Goal: Transaction & Acquisition: Purchase product/service

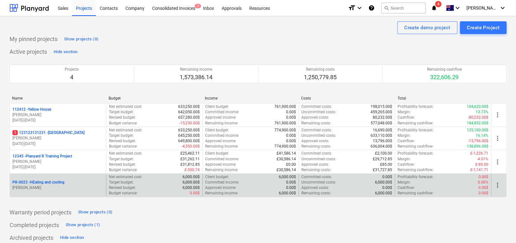
click at [499, 185] on span "more_vert" at bounding box center [498, 185] width 8 height 8
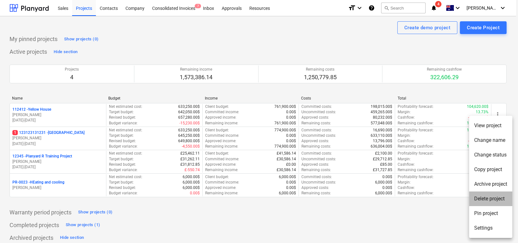
click at [477, 200] on li "Delete project" at bounding box center [490, 198] width 43 height 15
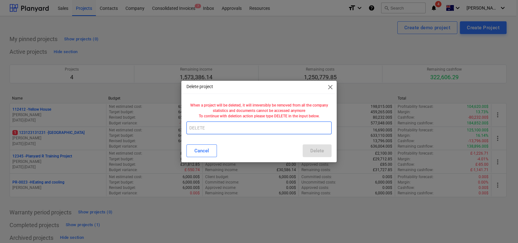
click at [297, 123] on input "text" at bounding box center [258, 127] width 145 height 13
type input "DELETE"
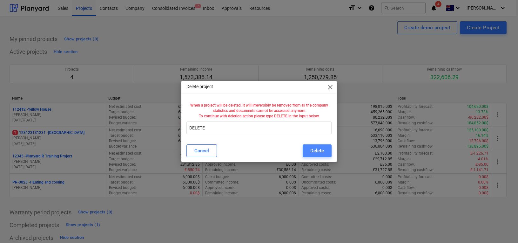
click at [314, 146] on button "Delete" at bounding box center [317, 150] width 29 height 13
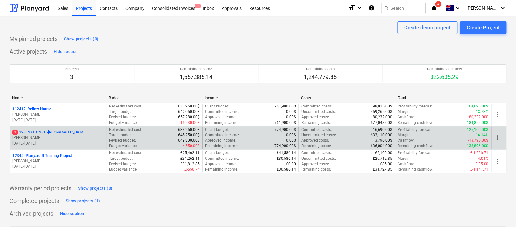
click at [83, 133] on div "1 123123131231 - [GEOGRAPHIC_DATA]" at bounding box center [57, 132] width 91 height 5
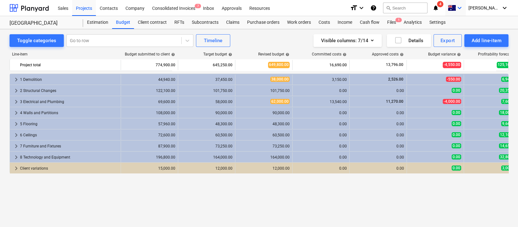
click at [463, 3] on div "keyboard_arrow_down" at bounding box center [456, 8] width 16 height 16
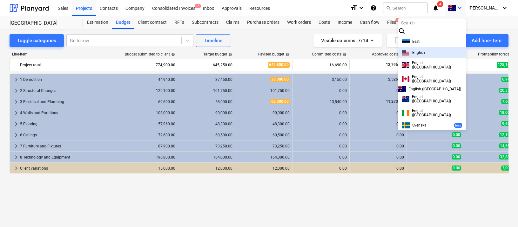
click at [417, 56] on div "English" at bounding box center [432, 53] width 60 height 6
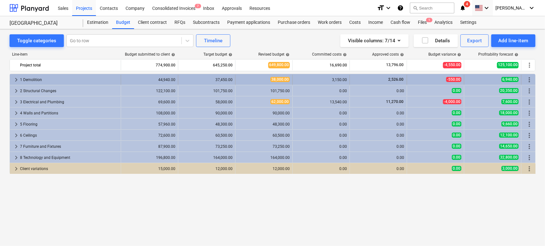
click at [16, 79] on span "keyboard_arrow_right" at bounding box center [16, 80] width 8 height 8
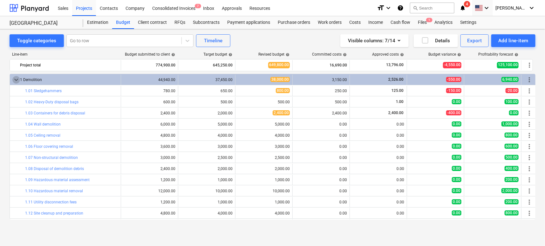
click at [16, 79] on span "keyboard_arrow_down" at bounding box center [16, 80] width 8 height 8
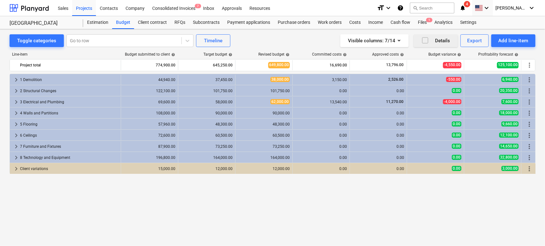
click at [422, 40] on icon "button" at bounding box center [425, 40] width 6 height 6
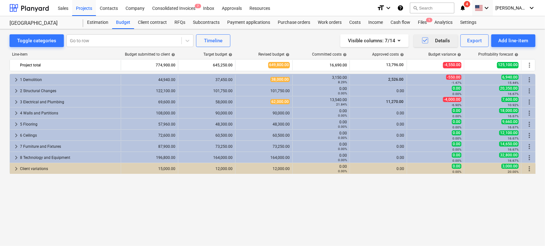
click at [421, 39] on icon "button" at bounding box center [425, 41] width 8 height 8
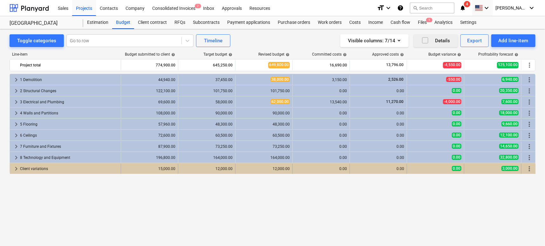
click at [16, 168] on span "keyboard_arrow_right" at bounding box center [16, 169] width 8 height 8
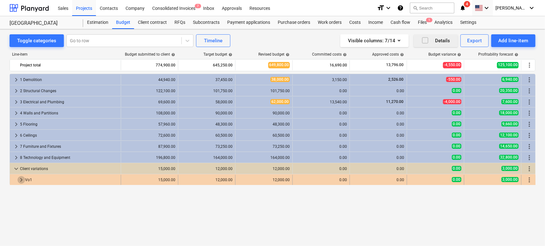
click at [21, 179] on span "keyboard_arrow_right" at bounding box center [21, 180] width 8 height 8
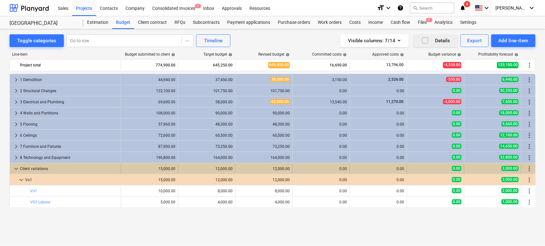
click at [13, 171] on span "keyboard_arrow_down" at bounding box center [16, 169] width 8 height 8
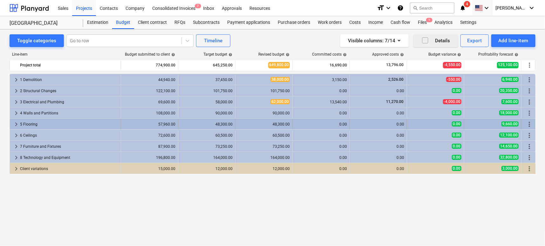
click at [11, 121] on div "keyboard_arrow_right 5 Flooring" at bounding box center [65, 124] width 111 height 10
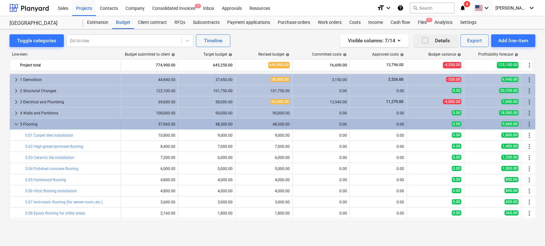
click at [15, 122] on span "keyboard_arrow_down" at bounding box center [16, 124] width 8 height 8
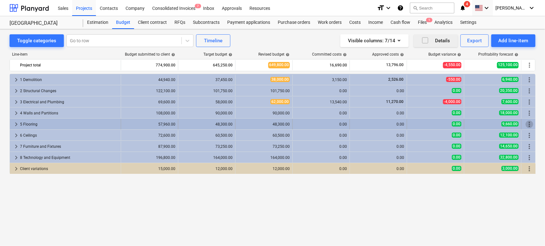
click at [518, 122] on span "more_vert" at bounding box center [529, 124] width 8 height 8
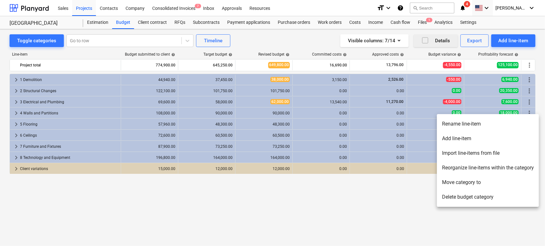
click at [461, 139] on li "Add line-item" at bounding box center [488, 138] width 102 height 15
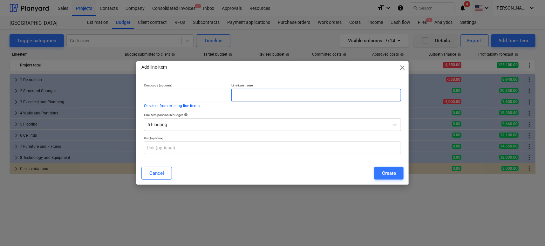
click at [256, 95] on input "text" at bounding box center [316, 95] width 170 height 13
type input "Change order 1"
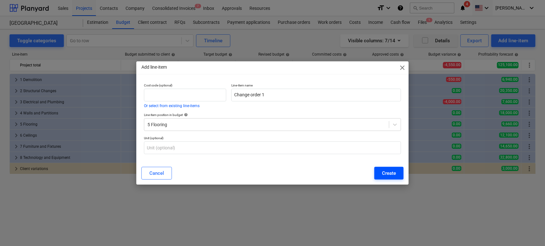
click at [375, 173] on button "Create" at bounding box center [388, 173] width 29 height 13
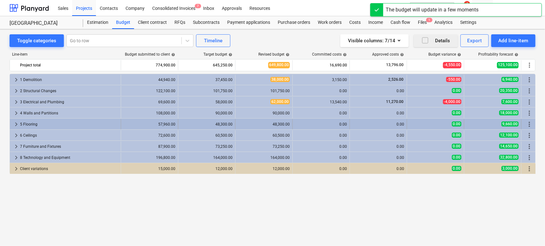
click at [15, 123] on span "keyboard_arrow_right" at bounding box center [16, 124] width 8 height 8
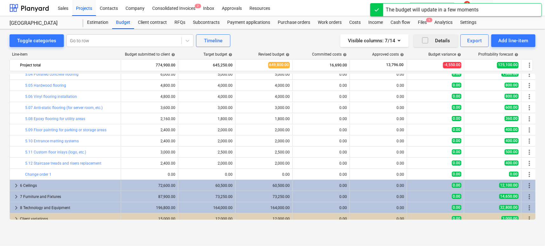
scroll to position [96, 0]
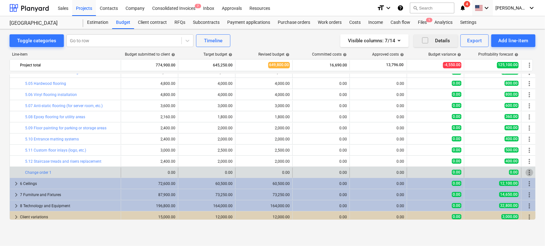
click at [518, 170] on span "more_vert" at bounding box center [529, 173] width 8 height 8
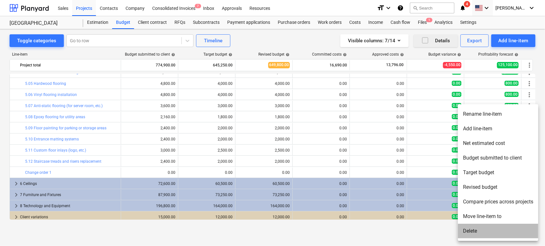
click at [467, 227] on li "Delete" at bounding box center [498, 231] width 80 height 15
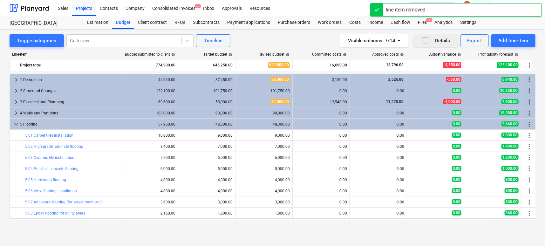
scroll to position [88, 0]
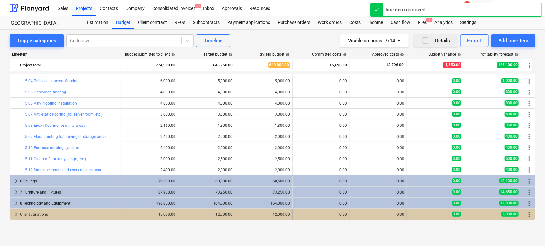
click at [16, 215] on span "keyboard_arrow_right" at bounding box center [16, 215] width 8 height 8
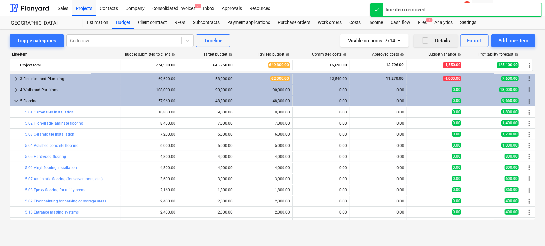
scroll to position [16, 0]
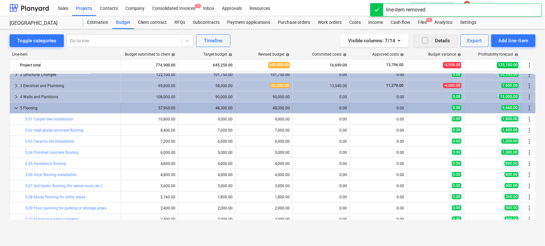
click at [15, 104] on span "keyboard_arrow_down" at bounding box center [16, 108] width 8 height 8
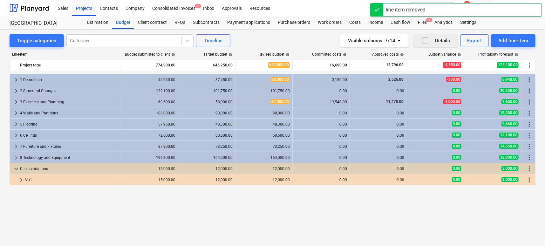
scroll to position [0, 0]
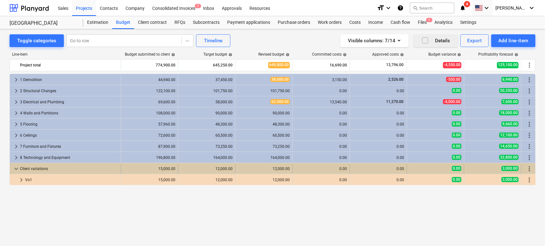
click at [15, 170] on span "keyboard_arrow_down" at bounding box center [16, 169] width 8 height 8
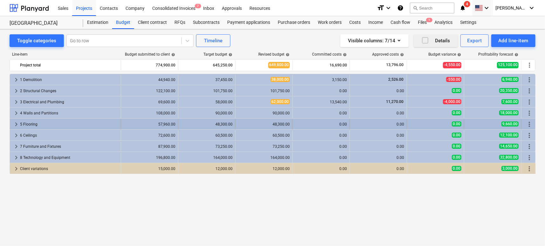
click at [16, 125] on span "keyboard_arrow_right" at bounding box center [16, 124] width 8 height 8
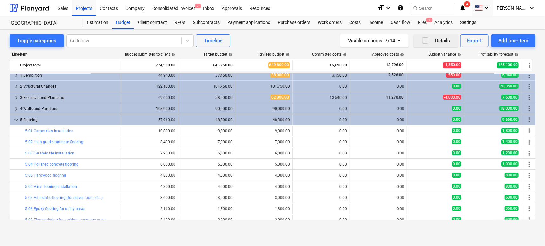
scroll to position [2, 0]
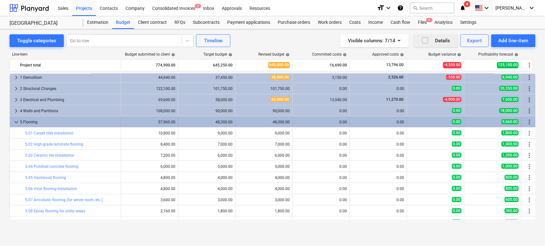
click at [15, 124] on span "keyboard_arrow_down" at bounding box center [16, 122] width 8 height 8
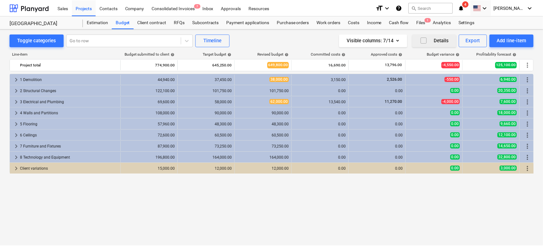
scroll to position [0, 0]
click at [400, 43] on icon "button" at bounding box center [399, 41] width 8 height 8
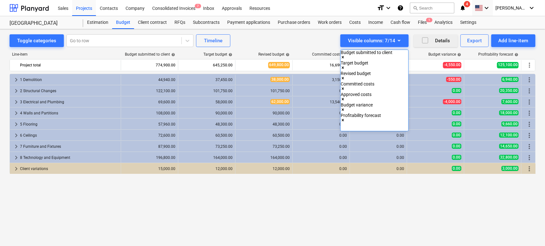
click at [313, 41] on div at bounding box center [272, 123] width 545 height 246
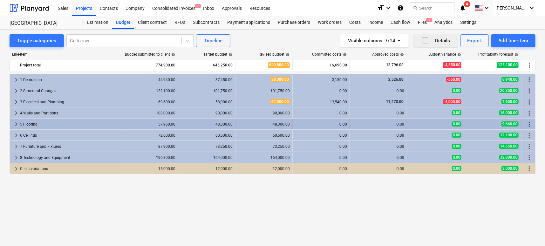
click at [17, 125] on span "keyboard_arrow_right" at bounding box center [16, 124] width 8 height 8
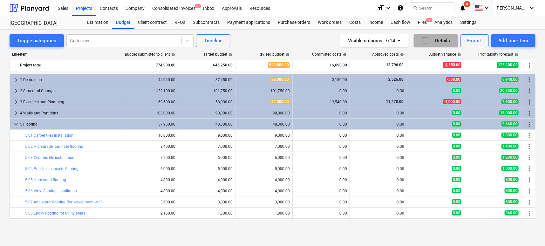
click at [422, 40] on icon "button" at bounding box center [425, 41] width 8 height 8
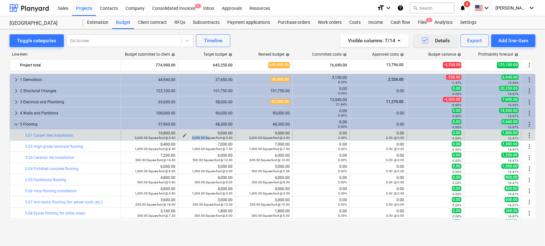
drag, startPoint x: 193, startPoint y: 138, endPoint x: 209, endPoint y: 138, distance: 16.2
click at [209, 138] on small "3,000.00 Square foot @ 3.00" at bounding box center [212, 137] width 41 height 3
drag, startPoint x: 233, startPoint y: 137, endPoint x: 226, endPoint y: 137, distance: 6.4
click at [226, 137] on div "edit 9,000.00 3,000.00 Square foot @ 3.00" at bounding box center [206, 135] width 57 height 10
click at [226, 137] on small "3,000.00 Square foot @ 3.00" at bounding box center [212, 137] width 41 height 3
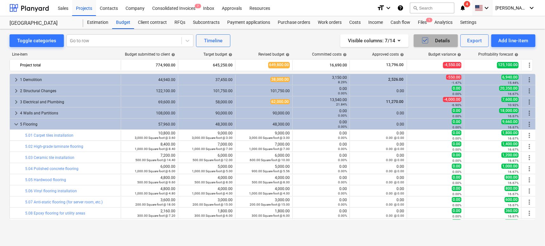
click at [424, 39] on icon "button" at bounding box center [425, 41] width 8 height 8
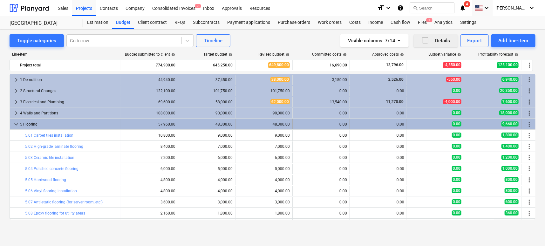
click at [11, 125] on div "keyboard_arrow_down 5 Flooring" at bounding box center [65, 124] width 111 height 10
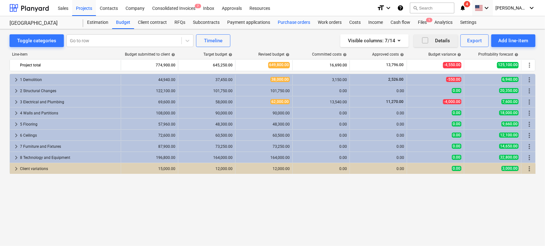
click at [290, 18] on div "Purchase orders" at bounding box center [294, 22] width 40 height 13
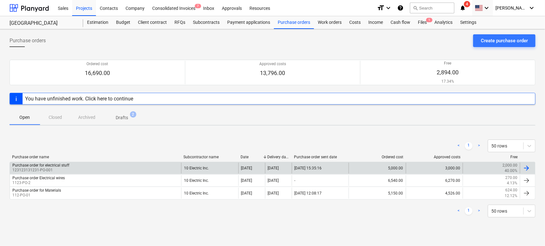
click at [107, 164] on div "Purchase order for electrical stuff 123123131231-PO-001" at bounding box center [95, 168] width 171 height 11
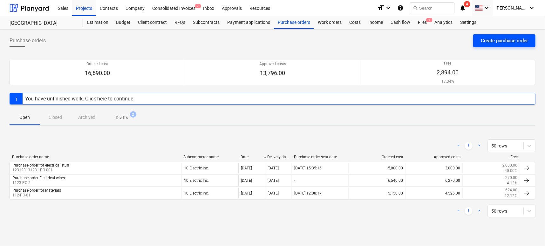
click at [495, 41] on div "Create purchase order" at bounding box center [504, 41] width 47 height 8
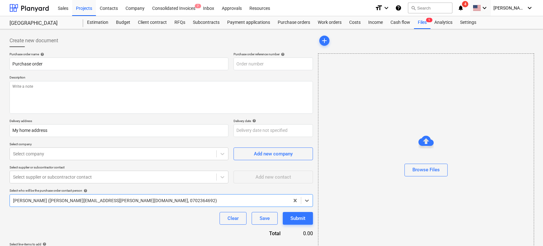
type textarea "x"
type input "123123131231-PO-002"
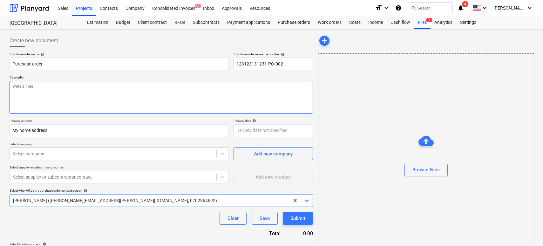
scroll to position [12, 0]
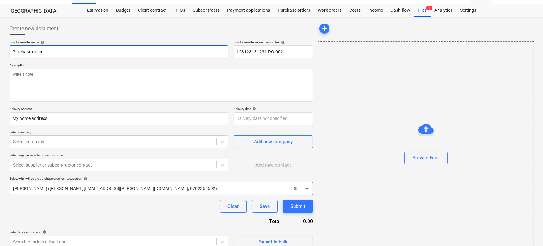
click at [69, 52] on input "Purchase order" at bounding box center [119, 51] width 219 height 13
type textarea "x"
type input "Purchase order"
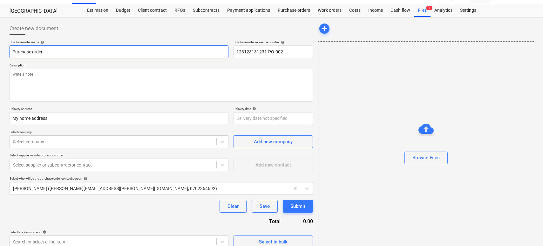
type textarea "x"
type input "Purchase order f"
type textarea "x"
type input "Purchase order fo"
type textarea "x"
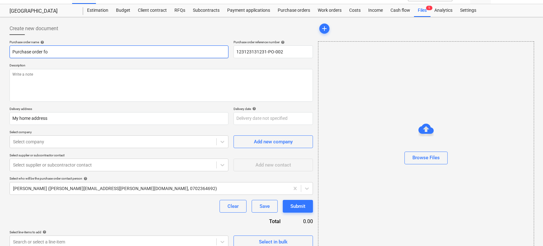
type input "Purchase order for"
type textarea "x"
type input "Purchase order for"
type textarea "x"
type input "Purchase order for t"
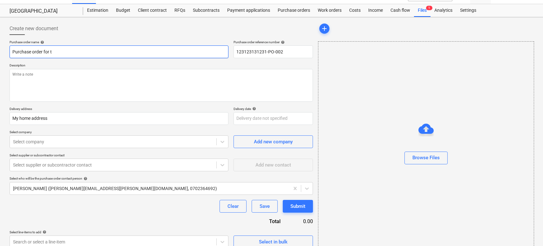
type textarea "x"
type input "Purchase order for"
type textarea "x"
type input "Purchase order for t"
type textarea "x"
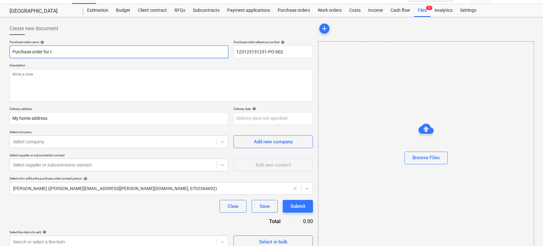
type input "Purchase order for tr"
type textarea "x"
type input "Purchase order for tre"
type textarea "x"
type input "Purchase order for tres"
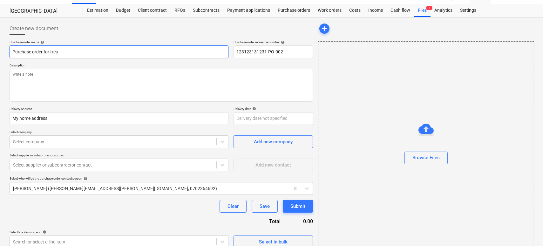
type textarea "x"
type input "Purchase order for tress"
type textarea "x"
type input "Purchase order for tres"
type textarea "x"
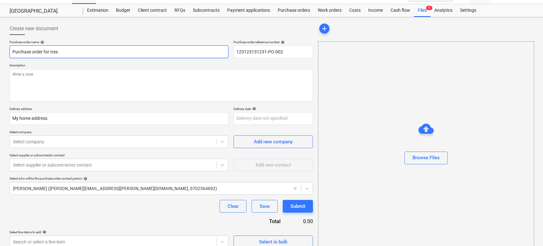
type input "Purchase order for tre"
type textarea "x"
type input "Purchase order for tree"
type textarea "x"
type input "Purchase order for trees"
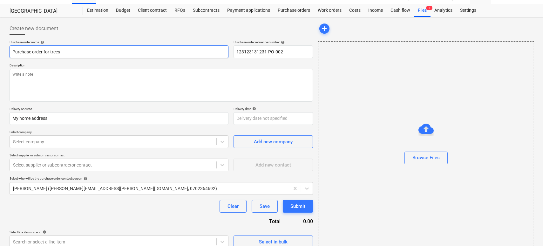
type textarea "x"
type input "Purchase order for trees"
type textarea "x"
type input "Purchase order for trees"
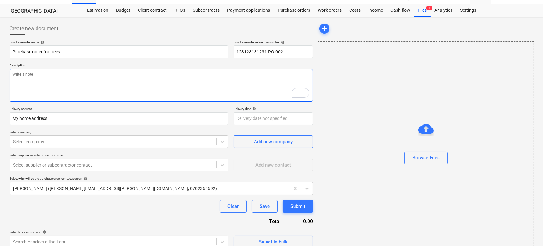
type textarea "x"
type textarea "A"
type textarea "x"
type textarea "I"
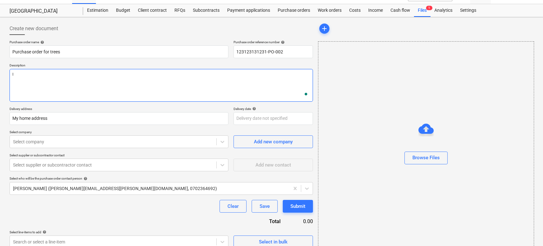
type textarea "x"
type textarea "I n"
type textarea "x"
type textarea "I ne"
type textarea "x"
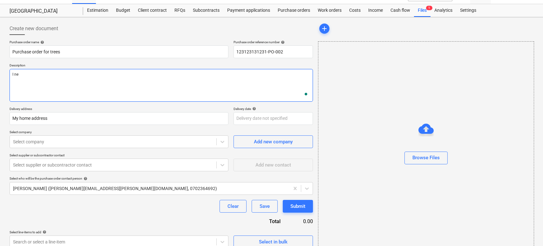
type textarea "I nee"
type textarea "x"
type textarea "I need"
type textarea "x"
type textarea "I need"
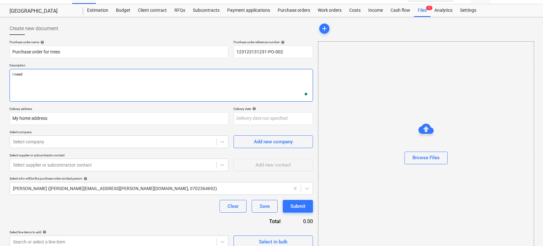
type textarea "x"
type textarea "I need t"
type textarea "x"
type textarea "I need tr"
type textarea "x"
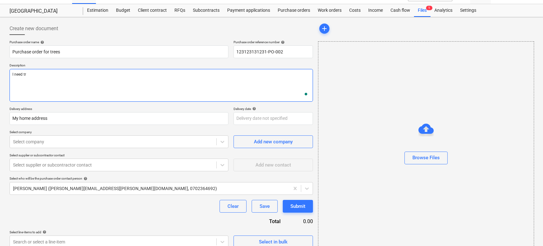
type textarea "I need tri"
type textarea "x"
type textarea "I need tr"
type textarea "x"
type textarea "I need tre"
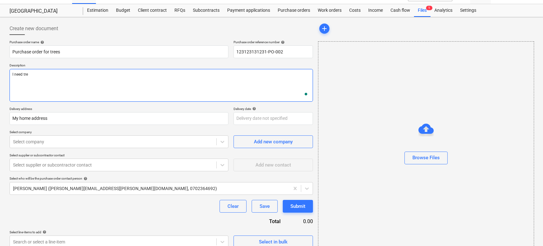
type textarea "x"
type textarea "I need tree"
type textarea "x"
type textarea "I need trees"
type textarea "x"
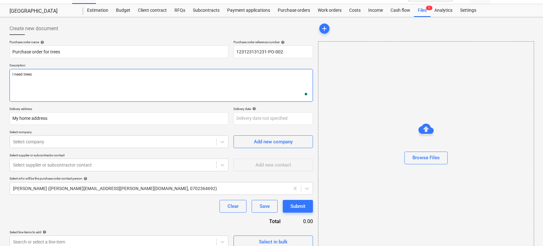
type textarea "I need trees"
type textarea "x"
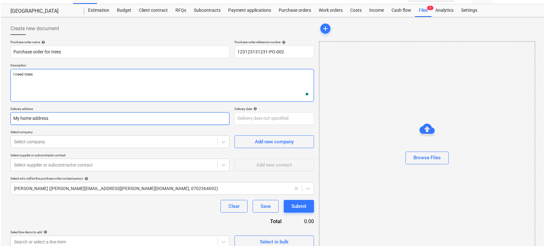
scroll to position [20, 0]
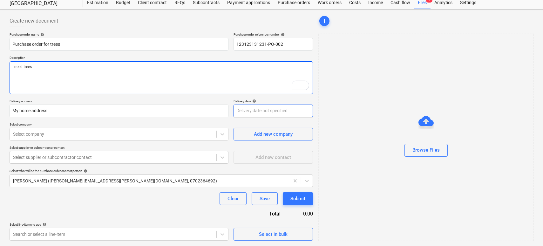
type textarea "I need trees"
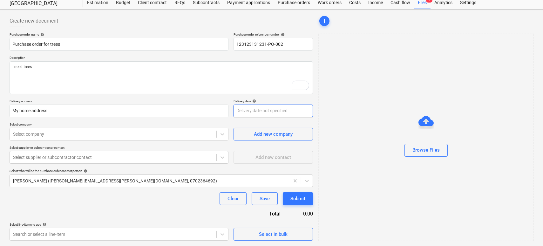
click at [239, 111] on body "Sales Projects Contacts Company Consolidated Invoices 7 Inbox Approvals Resourc…" at bounding box center [271, 103] width 543 height 246
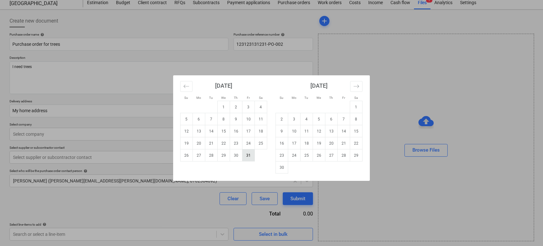
click at [248, 153] on td "31" at bounding box center [248, 155] width 12 height 12
type textarea "x"
type input "[DATE]"
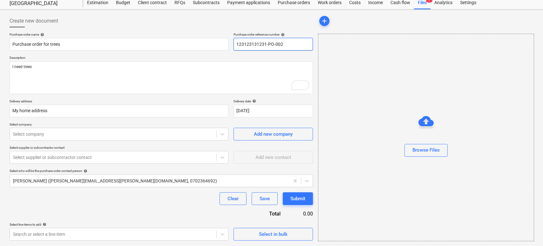
drag, startPoint x: 266, startPoint y: 44, endPoint x: 232, endPoint y: 42, distance: 34.3
click at [232, 42] on div "Purchase order name help Purchase order for trees Purchase order reference numb…" at bounding box center [161, 41] width 303 height 18
click at [262, 41] on input "123123131231-PO-002" at bounding box center [272, 44] width 79 height 13
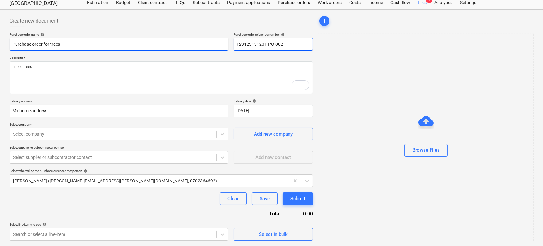
drag, startPoint x: 266, startPoint y: 43, endPoint x: 224, endPoint y: 44, distance: 41.9
click at [224, 44] on div "Purchase order name help Purchase order for trees Purchase order reference numb…" at bounding box center [161, 41] width 303 height 18
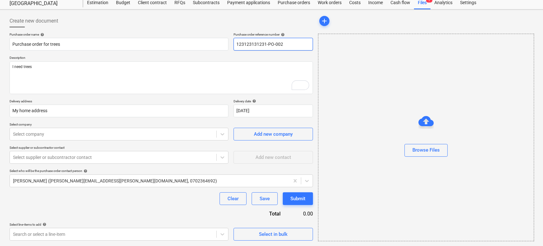
click at [248, 44] on input "123123131231-PO-002" at bounding box center [272, 44] width 79 height 13
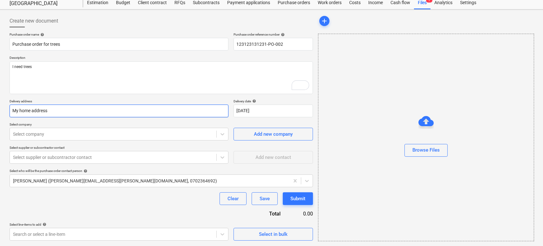
click at [23, 111] on input "My home address" at bounding box center [119, 111] width 219 height 13
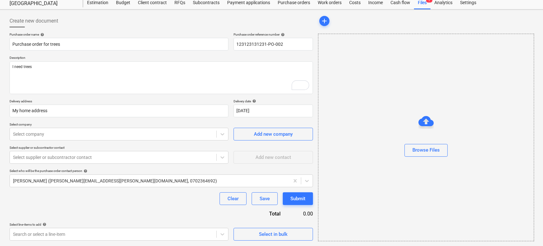
click at [51, 125] on p "Select company" at bounding box center [119, 124] width 219 height 5
click at [174, 133] on div at bounding box center [113, 134] width 200 height 6
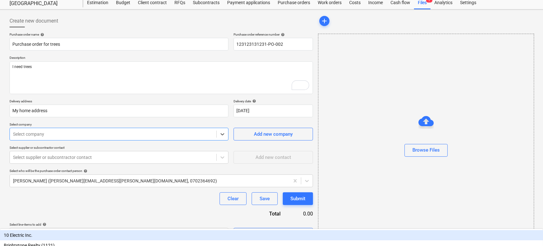
click at [140, 230] on div "10 Electric Inc." at bounding box center [271, 235] width 543 height 10
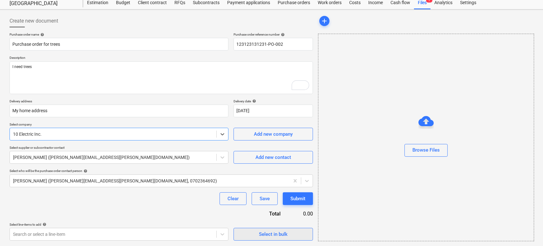
click at [243, 231] on span "Select in bulk" at bounding box center [273, 234] width 64 height 8
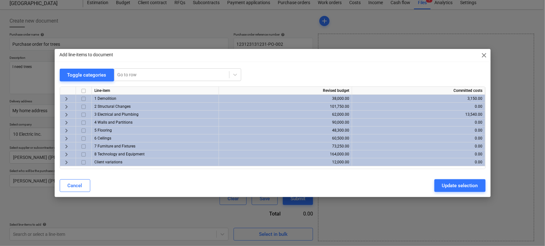
click at [65, 131] on span "keyboard_arrow_right" at bounding box center [67, 131] width 8 height 8
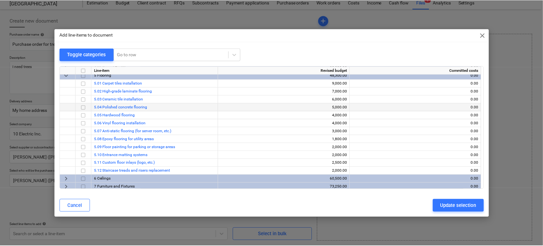
scroll to position [28, 0]
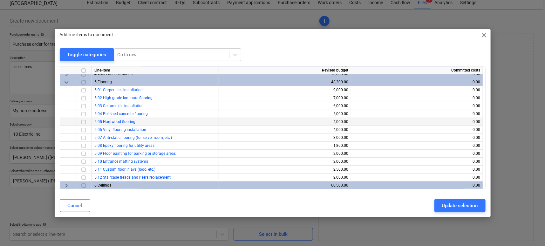
click at [82, 121] on input "checkbox" at bounding box center [84, 122] width 8 height 8
click at [442, 202] on div "Update selection" at bounding box center [460, 205] width 36 height 8
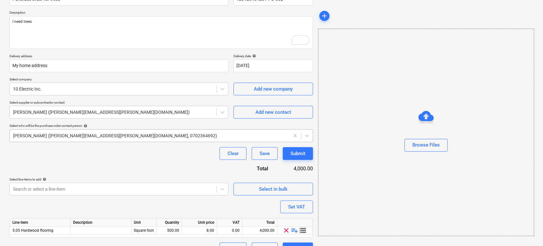
scroll to position [79, 0]
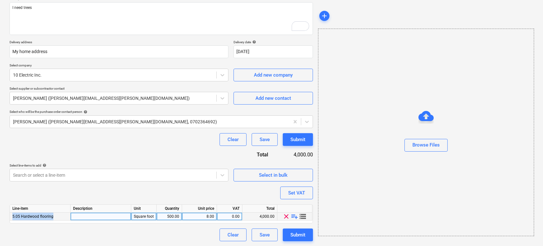
drag, startPoint x: 55, startPoint y: 217, endPoint x: 12, endPoint y: 217, distance: 42.9
click at [12, 217] on div "5.05 Hardwood flooring" at bounding box center [40, 217] width 61 height 8
click at [294, 216] on span "playlist_add" at bounding box center [295, 217] width 8 height 8
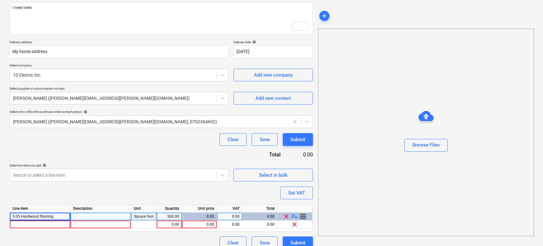
click at [294, 216] on span "playlist_add" at bounding box center [295, 217] width 8 height 8
type textarea "x"
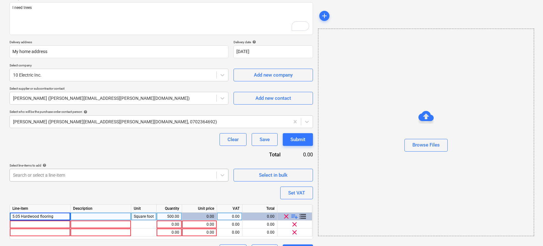
scroll to position [95, 0]
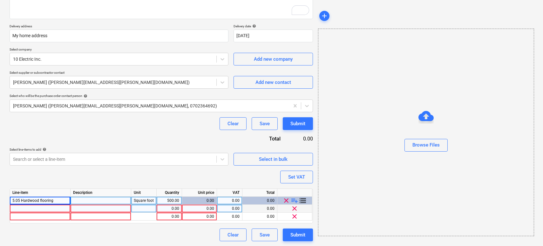
click at [50, 205] on div at bounding box center [40, 209] width 61 height 8
type input "Hardwood typ 1"
type textarea "x"
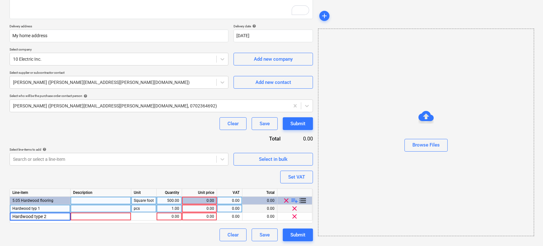
type input "Hardwood type 2"
type textarea "x"
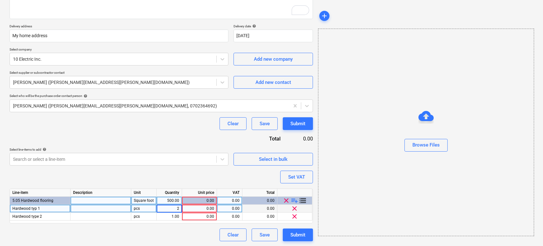
type input "20"
type textarea "x"
type input "1"
type input "25"
type textarea "x"
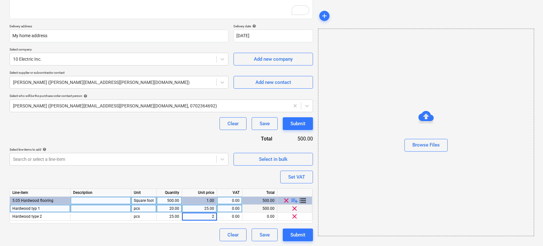
type input "25"
type textarea "x"
click at [110, 133] on div "Purchase order name help Purchase order for trees Purchase order reference numb…" at bounding box center [161, 99] width 303 height 284
click at [232, 206] on div "0.00" at bounding box center [229, 209] width 20 height 8
click at [290, 171] on button "Set VAT" at bounding box center [296, 177] width 33 height 13
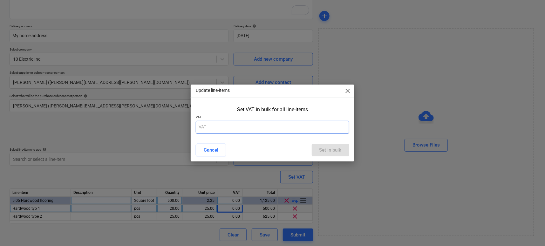
click at [242, 128] on input "text" at bounding box center [272, 127] width 153 height 13
type input "20"
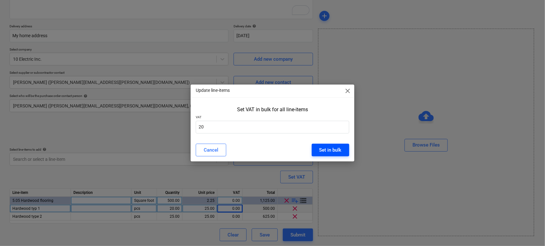
click at [327, 149] on div "Set in bulk" at bounding box center [330, 150] width 22 height 8
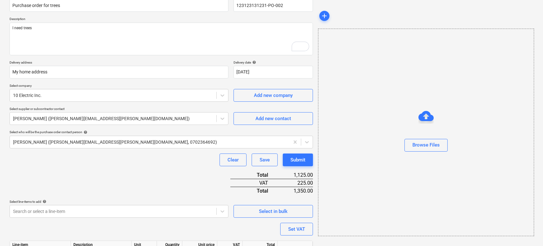
scroll to position [110, 0]
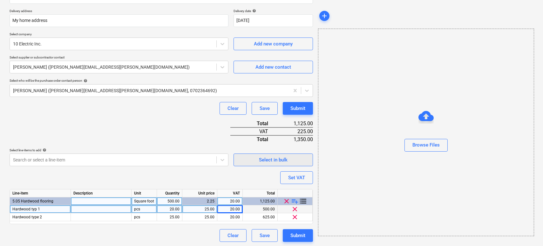
click at [275, 154] on button "Select in bulk" at bounding box center [272, 159] width 79 height 13
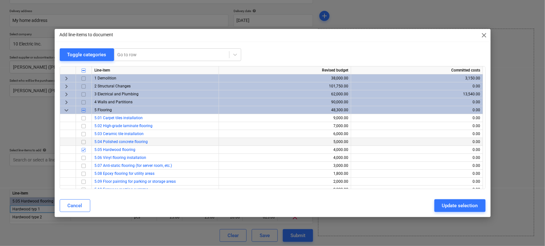
click at [85, 141] on input "checkbox" at bounding box center [84, 142] width 8 height 8
click at [450, 203] on div "Update selection" at bounding box center [460, 205] width 36 height 8
type textarea "x"
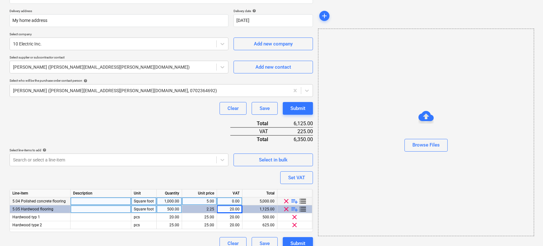
scroll to position [118, 0]
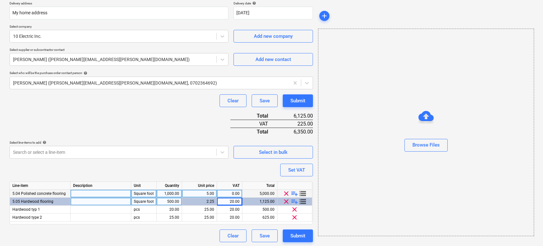
click at [208, 192] on div "5.00" at bounding box center [200, 194] width 30 height 8
click at [175, 193] on div "1,000.00" at bounding box center [169, 194] width 20 height 8
type input "1050"
click at [206, 168] on div "Purchase order name help Purchase order for trees Purchase order reference numb…" at bounding box center [161, 88] width 303 height 307
click at [289, 235] on button "Submit" at bounding box center [298, 235] width 30 height 13
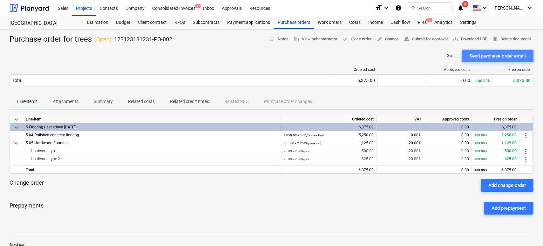
click at [489, 54] on div "Send purchase order email" at bounding box center [497, 56] width 57 height 8
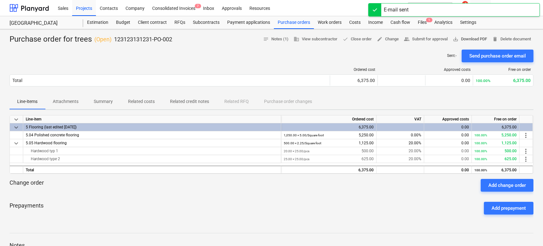
click at [469, 40] on span "save_alt Download PDF" at bounding box center [470, 39] width 34 height 7
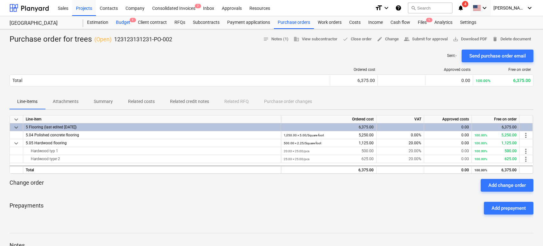
click at [123, 21] on div "Budget 1" at bounding box center [123, 22] width 22 height 13
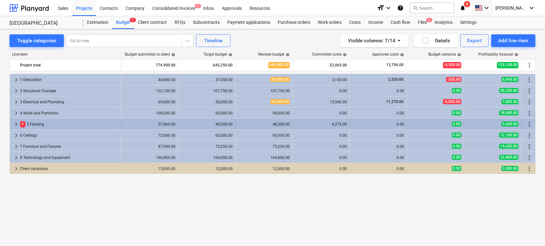
click at [12, 123] on span "keyboard_arrow_right" at bounding box center [16, 124] width 8 height 8
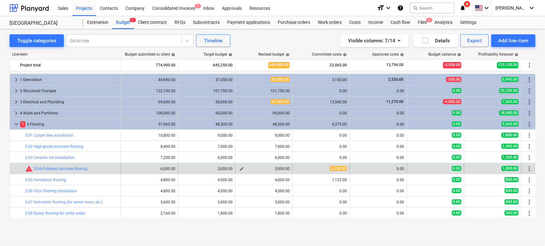
click at [243, 168] on span "edit" at bounding box center [241, 168] width 5 height 5
type textarea "x"
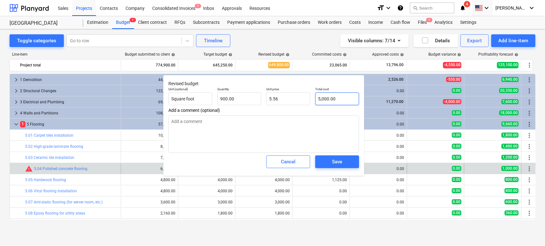
type input "5000"
click at [340, 98] on input "5000" at bounding box center [337, 98] width 44 height 13
type textarea "x"
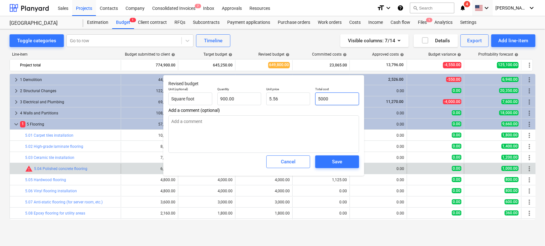
type input "5"
type input "0.01"
type textarea "x"
type input "50"
type input "0.06"
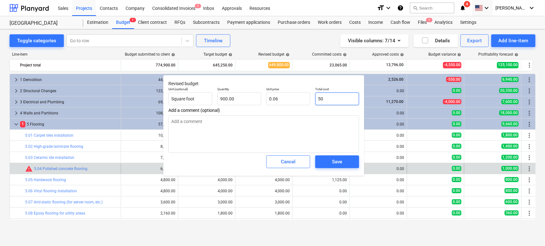
type textarea "x"
type input "502"
type input "0.56"
type textarea "x"
type input "5025"
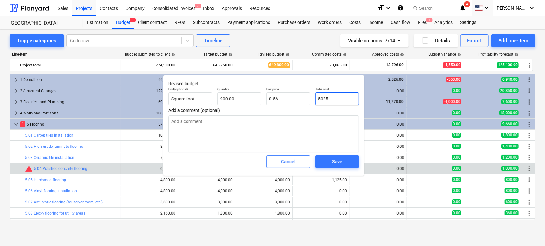
type input "5.58"
type input "5025"
type textarea "x"
type input "5,025.00"
click at [284, 159] on div "Cancel" at bounding box center [288, 162] width 15 height 8
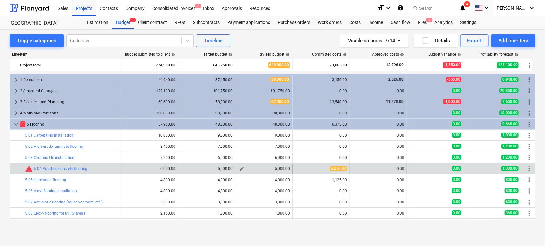
click at [242, 171] on span "edit" at bounding box center [241, 168] width 5 height 5
type textarea "x"
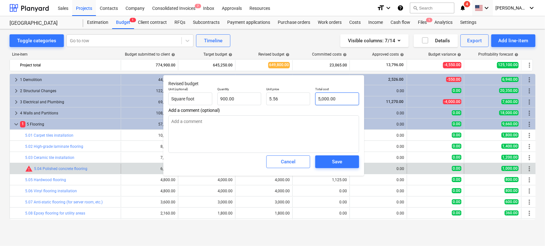
type input "5000"
click at [331, 98] on input "5000" at bounding box center [337, 98] width 44 height 13
type textarea "x"
type input "500"
type input "0.56"
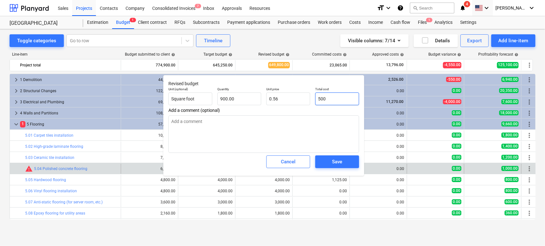
type textarea "x"
type input "50"
type input "0.06"
type textarea "x"
type input "5"
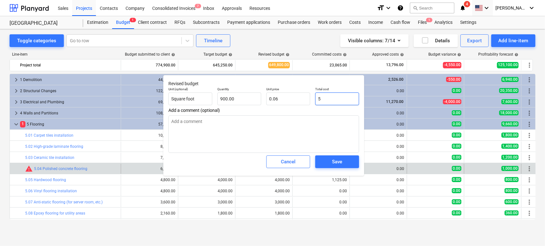
type input "0.01"
type input "52"
type textarea "x"
type input "0.06"
type textarea "x"
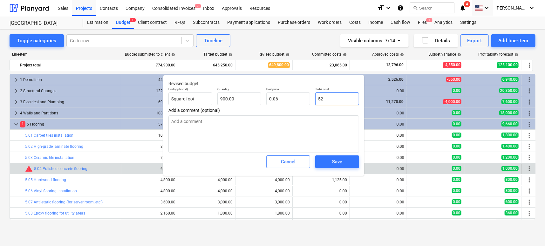
type input "525"
type input "0.58"
type input "5250"
type textarea "x"
type input "5.83"
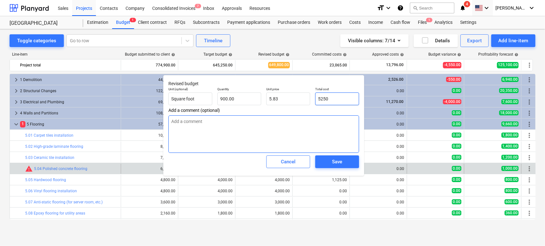
type input "5250"
type textarea "x"
type input "5,250.00"
click at [322, 122] on textarea at bounding box center [263, 133] width 191 height 37
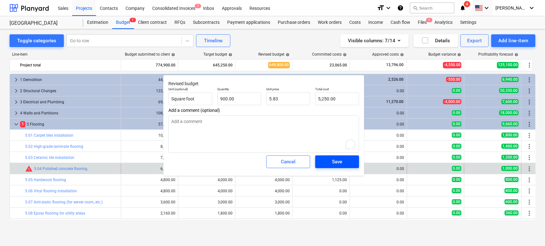
click at [340, 162] on div "Save" at bounding box center [337, 162] width 10 height 8
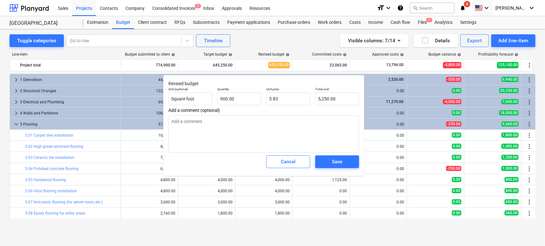
type textarea "x"
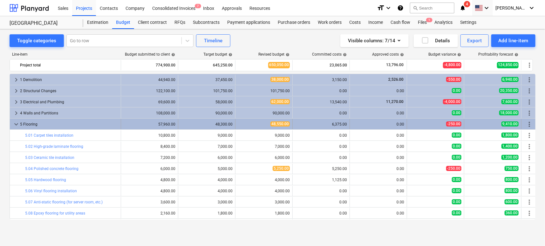
click at [17, 124] on span "keyboard_arrow_down" at bounding box center [16, 124] width 8 height 8
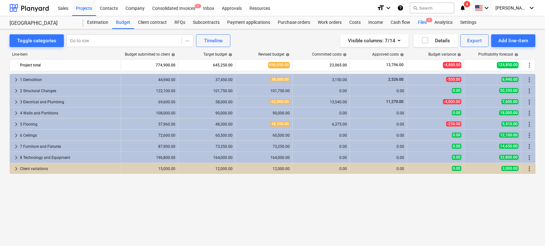
click at [420, 25] on div "Files 1" at bounding box center [422, 22] width 17 height 13
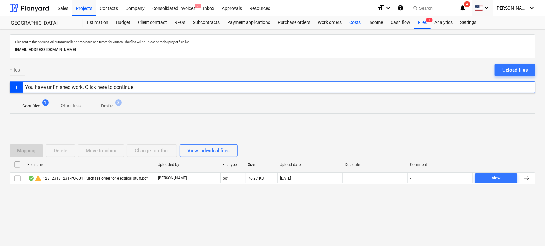
click at [350, 21] on div "Costs" at bounding box center [354, 22] width 19 height 13
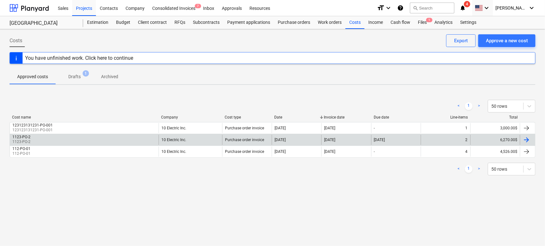
click at [120, 137] on div "1123-PO-2 1123-PO-2" at bounding box center [84, 140] width 149 height 10
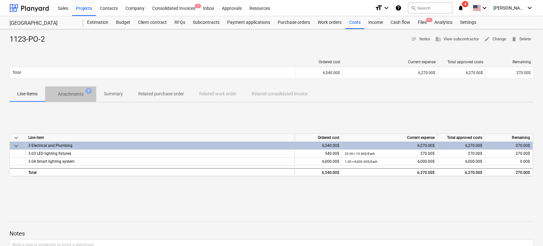
click at [80, 94] on p "Attachments" at bounding box center [71, 94] width 26 height 7
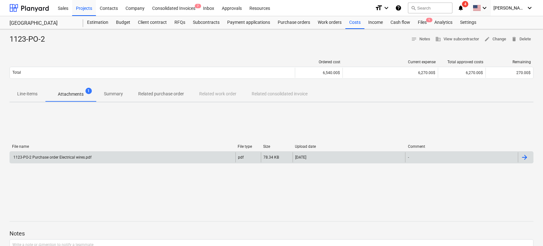
click at [96, 159] on div "1123-PO-2 Purchase order Electrical wires.pdf" at bounding box center [123, 157] width 226 height 10
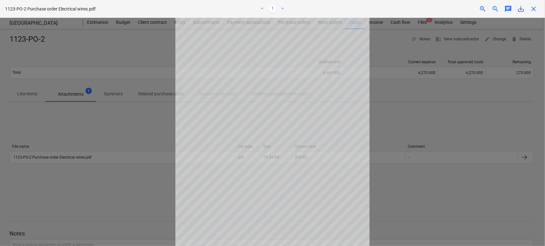
click at [144, 133] on div at bounding box center [272, 132] width 545 height 228
click at [518, 7] on span "close" at bounding box center [534, 9] width 8 height 8
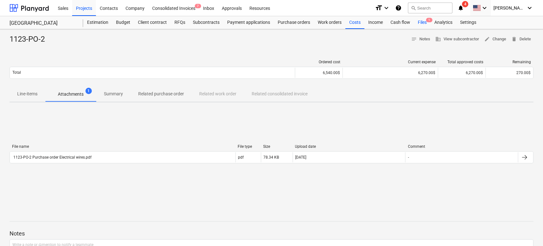
click at [419, 25] on div "Files 1" at bounding box center [422, 22] width 17 height 13
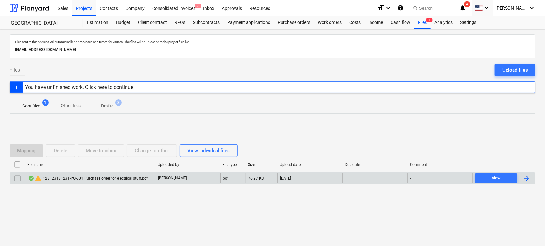
click at [18, 176] on input "checkbox" at bounding box center [17, 178] width 10 height 10
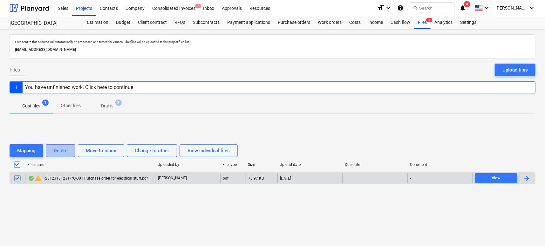
click at [62, 153] on div "Delete" at bounding box center [61, 150] width 14 height 8
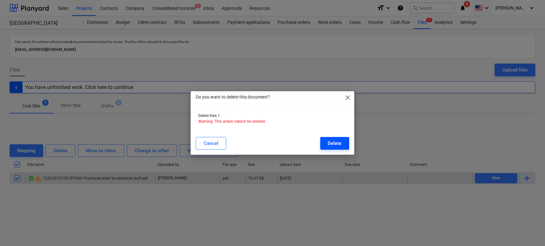
click at [334, 137] on button "Delete" at bounding box center [334, 143] width 29 height 13
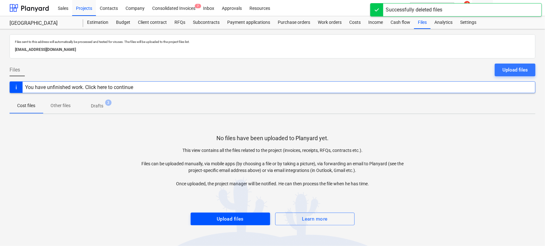
click at [231, 213] on button "Upload files" at bounding box center [230, 219] width 79 height 13
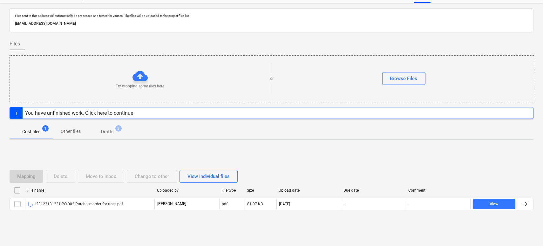
scroll to position [30, 0]
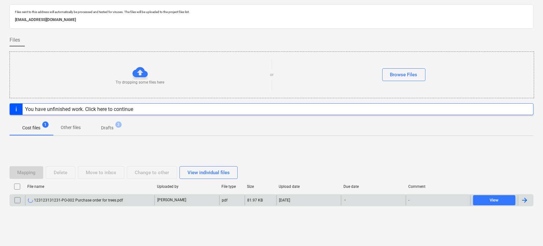
click at [67, 196] on div "123123131231-PO-002 Purchase order for trees.pdf" at bounding box center [89, 200] width 129 height 10
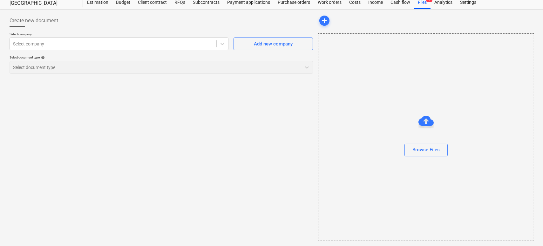
scroll to position [20, 0]
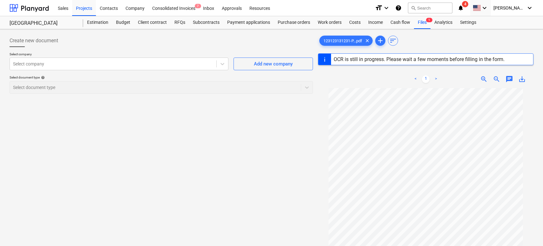
click at [427, 15] on div "search Search" at bounding box center [430, 8] width 44 height 16
click at [421, 22] on div "Files 1" at bounding box center [422, 22] width 17 height 13
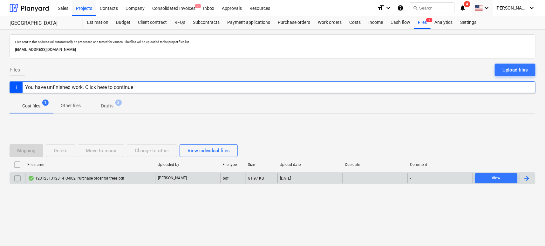
click at [40, 174] on div "123123131231-PO-002 Purchase order for trees.pdf" at bounding box center [90, 178] width 130 height 10
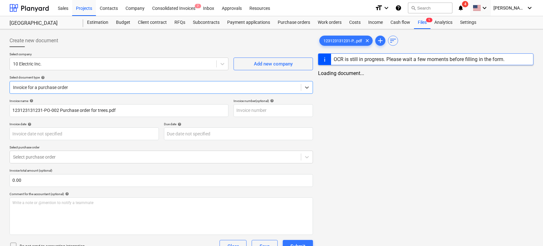
type input "123123131231-PO-002"
type input "[DATE]"
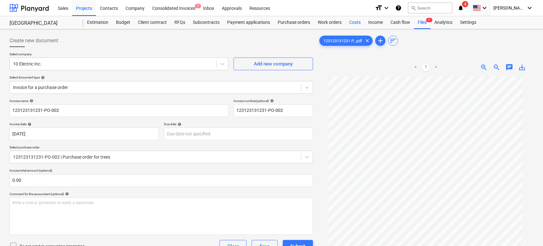
click at [353, 24] on div "Costs" at bounding box center [354, 22] width 19 height 13
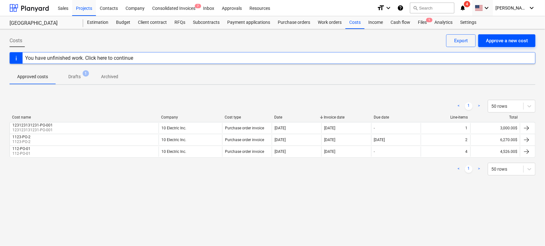
click at [500, 42] on div "Approve a new cost" at bounding box center [507, 41] width 42 height 8
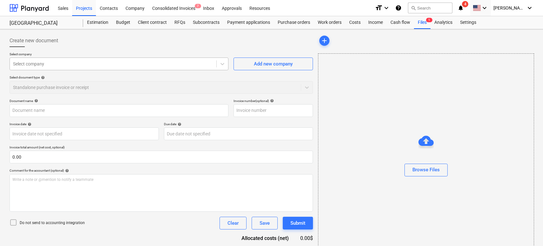
click at [190, 65] on div at bounding box center [113, 64] width 200 height 6
click at [126, 87] on div at bounding box center [155, 87] width 285 height 6
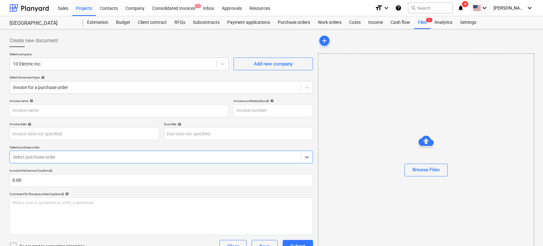
click at [87, 161] on div "Select purchase order" at bounding box center [155, 156] width 291 height 9
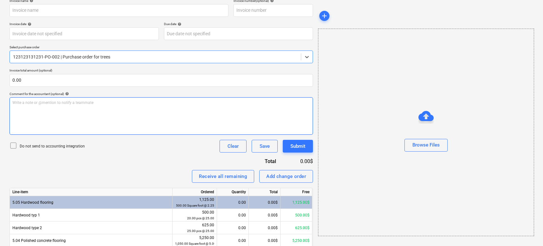
scroll to position [109, 0]
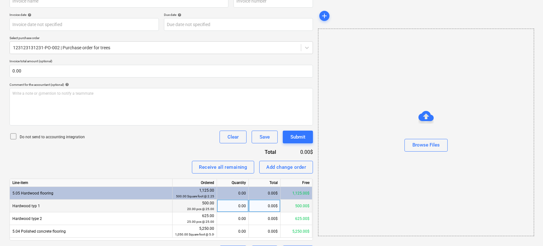
click at [234, 204] on div "0.00" at bounding box center [232, 205] width 26 height 13
type input "10"
type input "23"
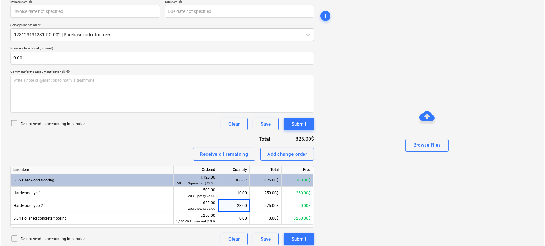
scroll to position [126, 0]
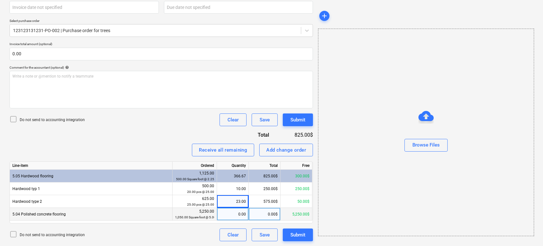
click at [239, 215] on div "0.00" at bounding box center [232, 214] width 26 height 13
click at [159, 140] on div "Invoice name help Invoice number (optional) help Invoice date help Press the do…" at bounding box center [161, 106] width 303 height 269
type input "10 Electric Inc. 26092025.pdf"
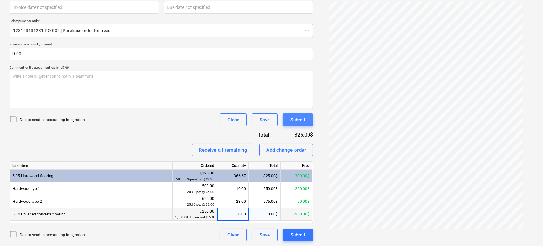
click at [294, 117] on div "Submit" at bounding box center [297, 120] width 15 height 8
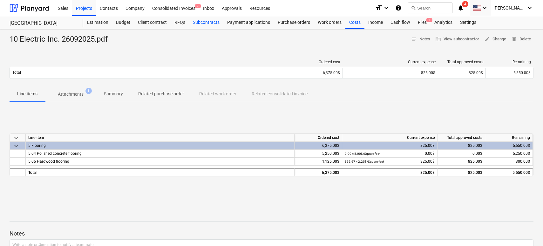
click at [205, 23] on div "Subcontracts" at bounding box center [206, 22] width 34 height 13
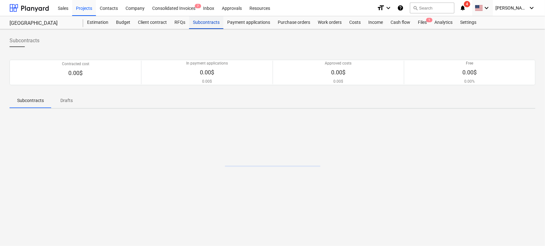
click at [205, 23] on div "Subcontracts" at bounding box center [206, 22] width 34 height 13
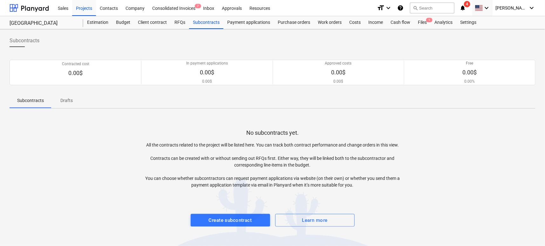
click at [283, 30] on div "Subcontracts Contracted cost 0.00$ In payment applications 0.00$ 0.00$ Approved…" at bounding box center [272, 137] width 545 height 217
click at [283, 25] on div "Purchase orders" at bounding box center [294, 22] width 40 height 13
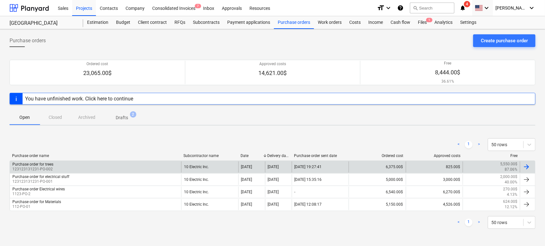
click at [84, 165] on div "Purchase order for trees 123123131231-PO-002" at bounding box center [95, 166] width 171 height 11
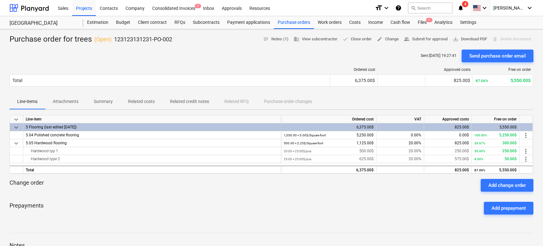
click at [171, 36] on p "123123131231-PO-002" at bounding box center [143, 40] width 58 height 8
click at [425, 24] on div "Files 1" at bounding box center [422, 22] width 17 height 13
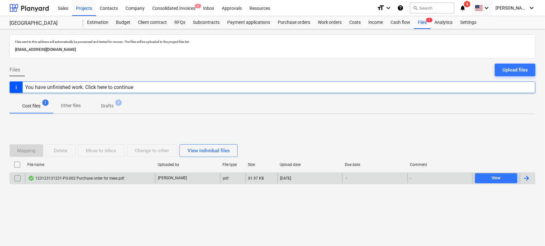
click at [77, 177] on div "123123131231-PO-002 Purchase order for trees.pdf" at bounding box center [76, 178] width 96 height 5
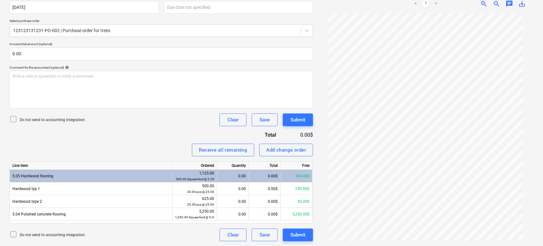
scroll to position [111, 0]
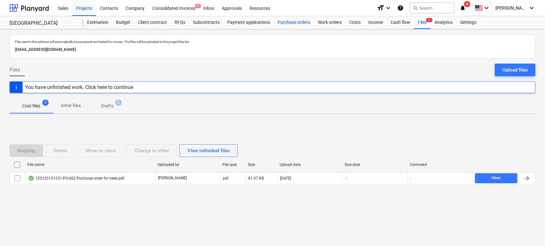
click at [286, 24] on div "Purchase orders" at bounding box center [294, 22] width 40 height 13
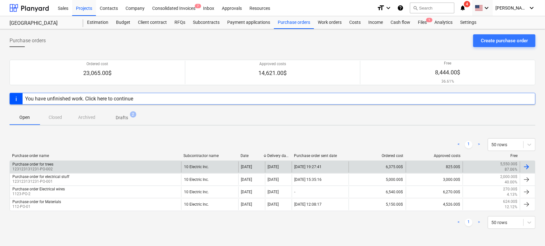
click at [143, 171] on div "Purchase order for trees 123123131231-PO-002" at bounding box center [95, 166] width 171 height 11
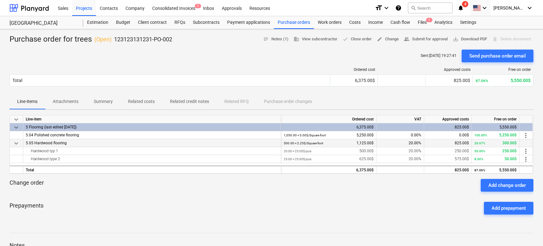
click at [452, 144] on div "825.00$" at bounding box center [448, 143] width 42 height 8
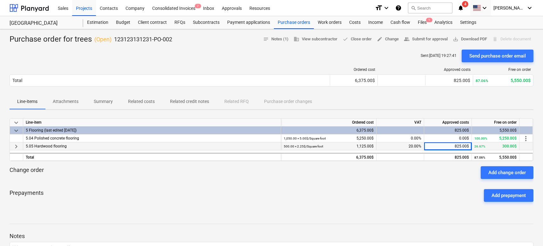
click at [452, 144] on div "825.00$" at bounding box center [448, 146] width 42 height 8
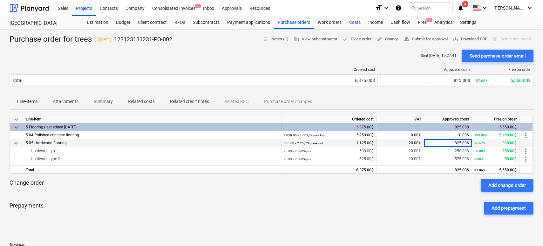
click at [349, 24] on div "Costs" at bounding box center [354, 22] width 19 height 13
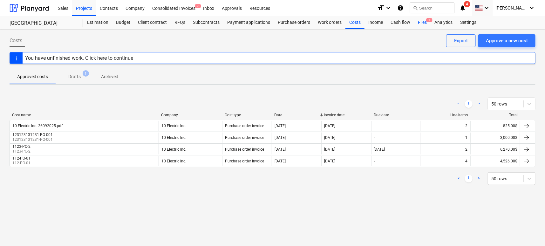
click at [420, 21] on div "Files 1" at bounding box center [422, 22] width 17 height 13
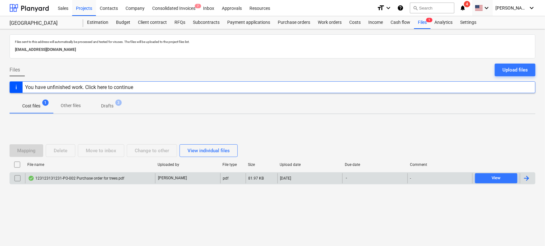
click at [103, 182] on div "123123131231-PO-002 Purchase order for trees.pdf" at bounding box center [90, 178] width 130 height 10
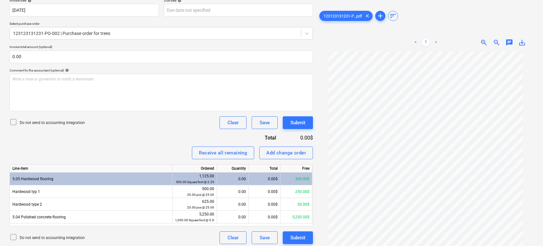
scroll to position [126, 0]
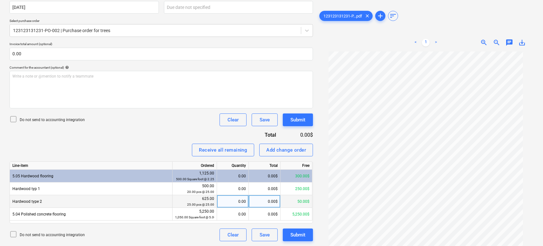
click at [253, 200] on div "0.00$" at bounding box center [265, 201] width 32 height 13
type input "100"
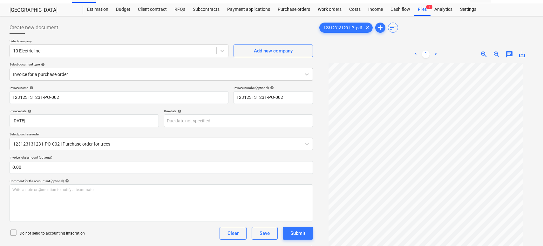
scroll to position [0, 0]
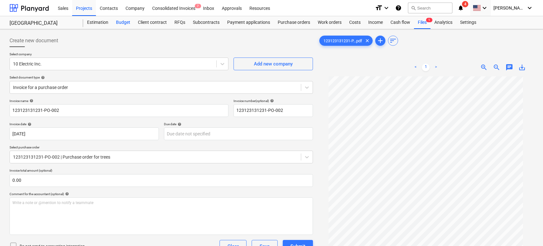
click at [116, 23] on div "Budget" at bounding box center [123, 22] width 22 height 13
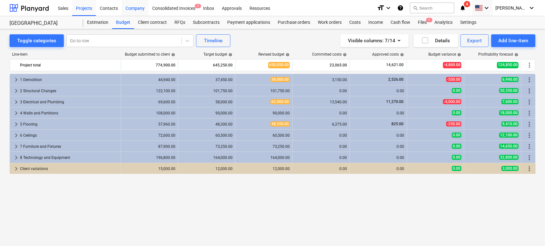
click at [129, 8] on div "Company" at bounding box center [135, 8] width 27 height 16
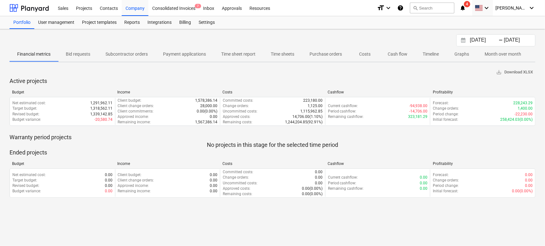
click at [322, 54] on p "Purchase orders" at bounding box center [325, 54] width 32 height 7
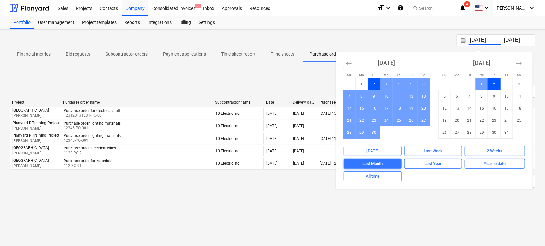
click at [473, 39] on input "[DATE]" at bounding box center [485, 40] width 32 height 9
click at [360, 81] on td "1" at bounding box center [361, 84] width 12 height 12
type input "[DATE]"
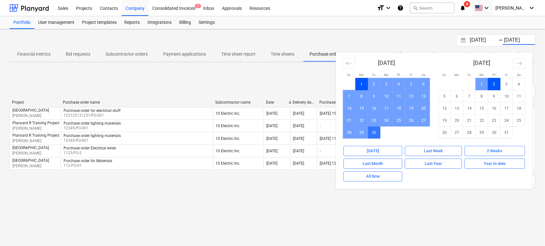
click at [374, 134] on td "30" at bounding box center [374, 132] width 12 height 12
type input "[DATE]"
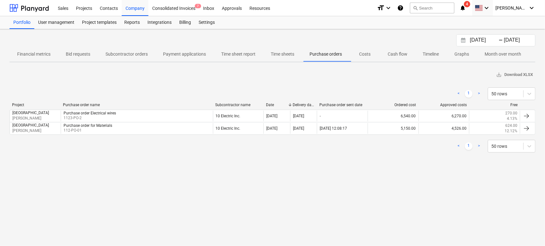
click at [370, 56] on p "Costs" at bounding box center [364, 54] width 15 height 7
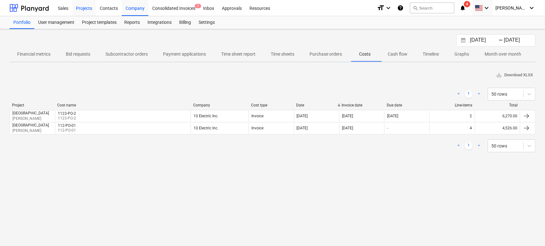
click at [85, 12] on div "Projects" at bounding box center [84, 8] width 24 height 16
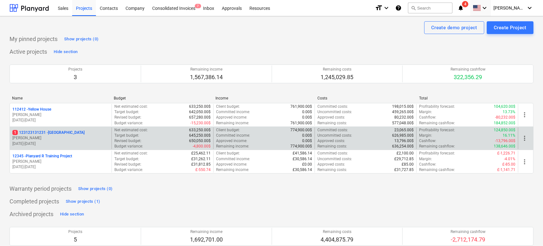
click at [88, 138] on p "[PERSON_NAME]" at bounding box center [60, 137] width 97 height 5
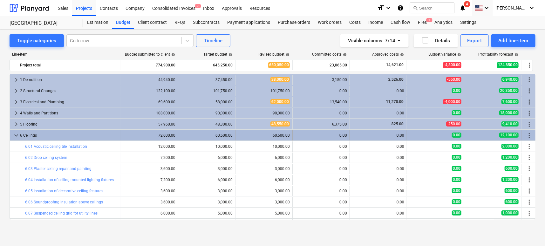
click at [14, 136] on span "keyboard_arrow_down" at bounding box center [16, 136] width 8 height 8
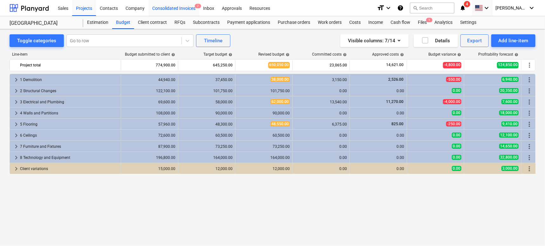
click at [183, 9] on div "Consolidated Invoices 7" at bounding box center [173, 8] width 51 height 16
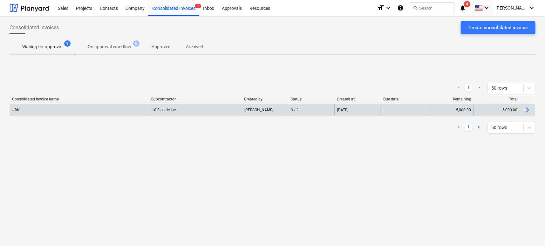
click at [137, 113] on div "dfdf" at bounding box center [79, 110] width 139 height 10
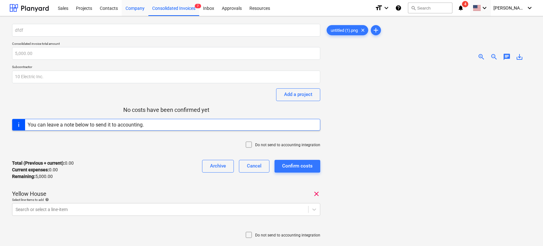
click at [139, 10] on div "Company" at bounding box center [135, 8] width 27 height 16
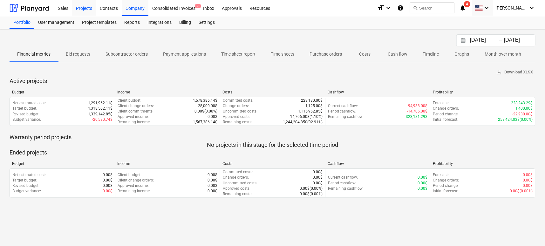
click at [85, 11] on div "Projects" at bounding box center [84, 8] width 24 height 16
